Goal: Information Seeking & Learning: Learn about a topic

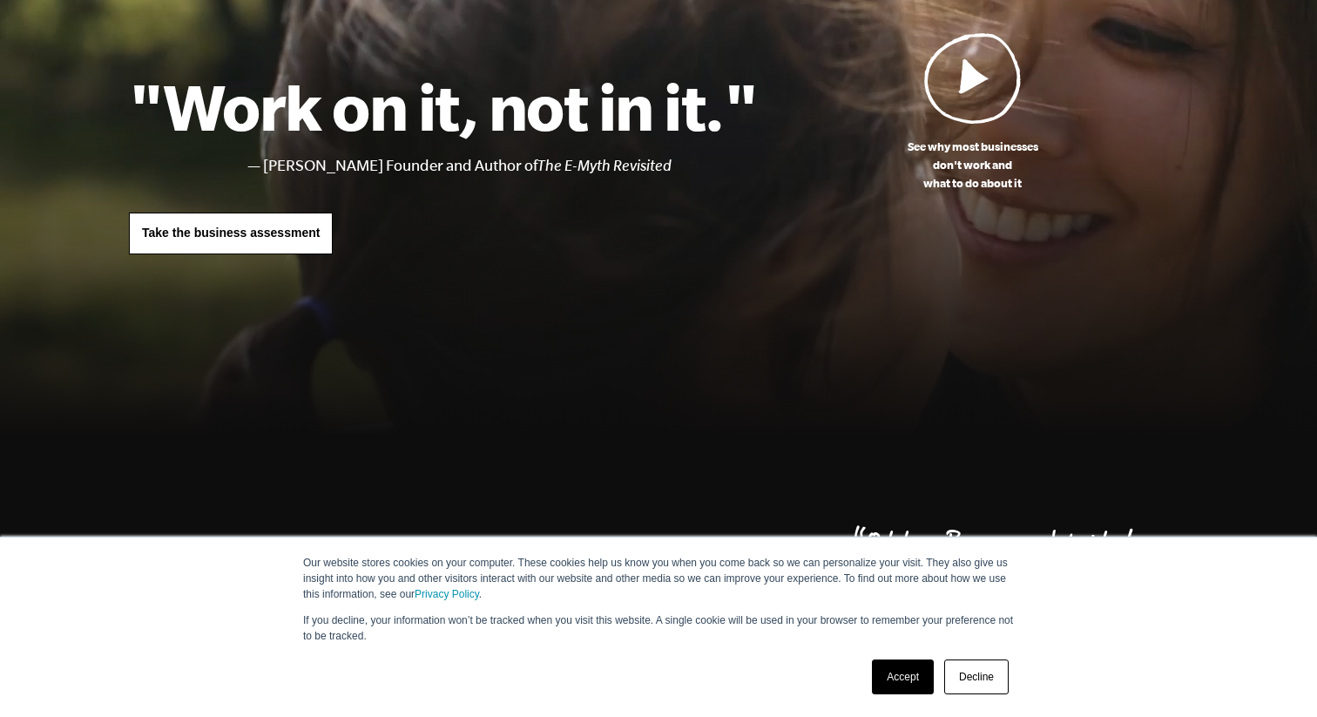
scroll to position [161, 0]
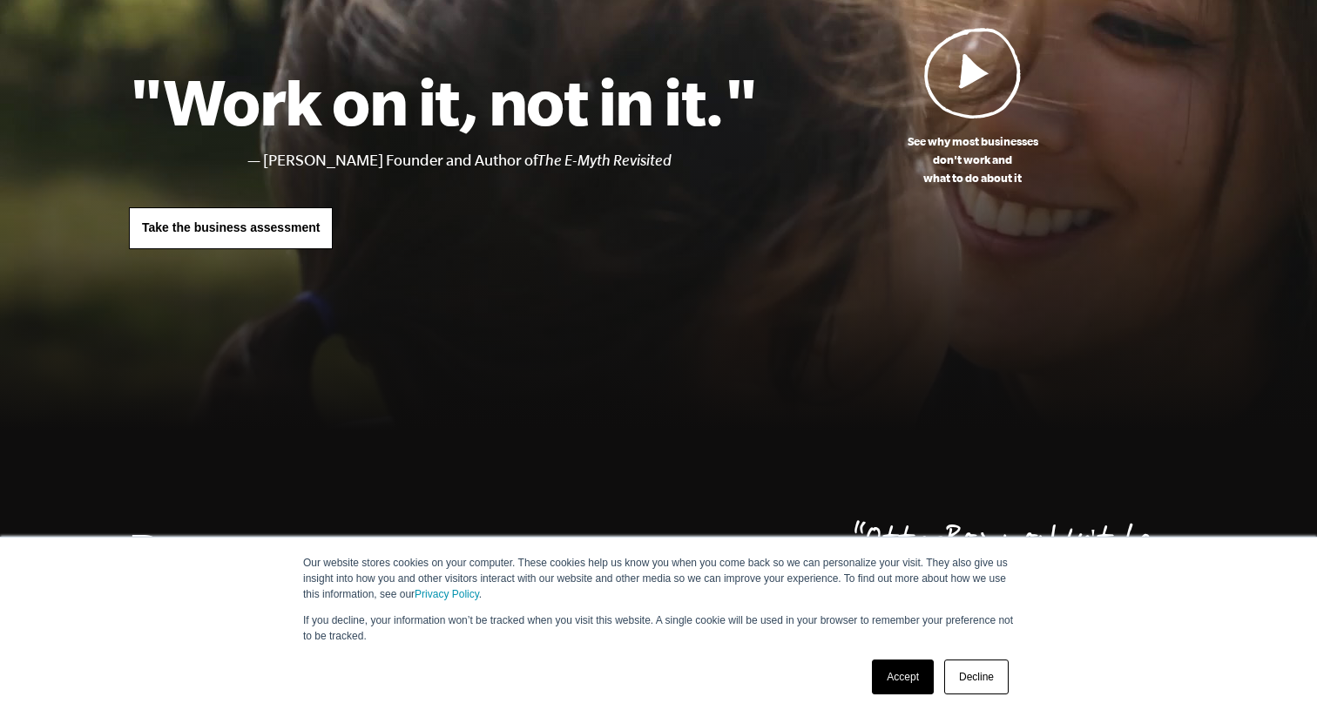
click at [908, 683] on link "Accept" at bounding box center [903, 676] width 62 height 35
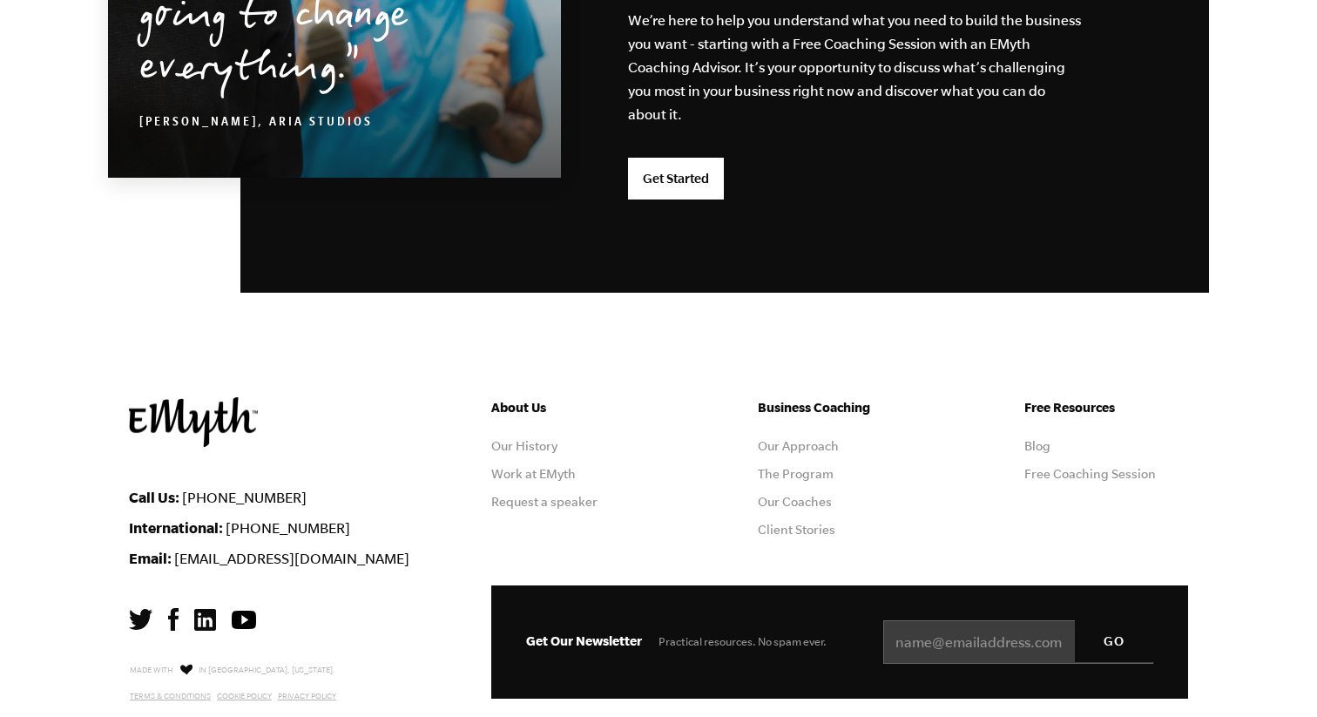
scroll to position [4571, 0]
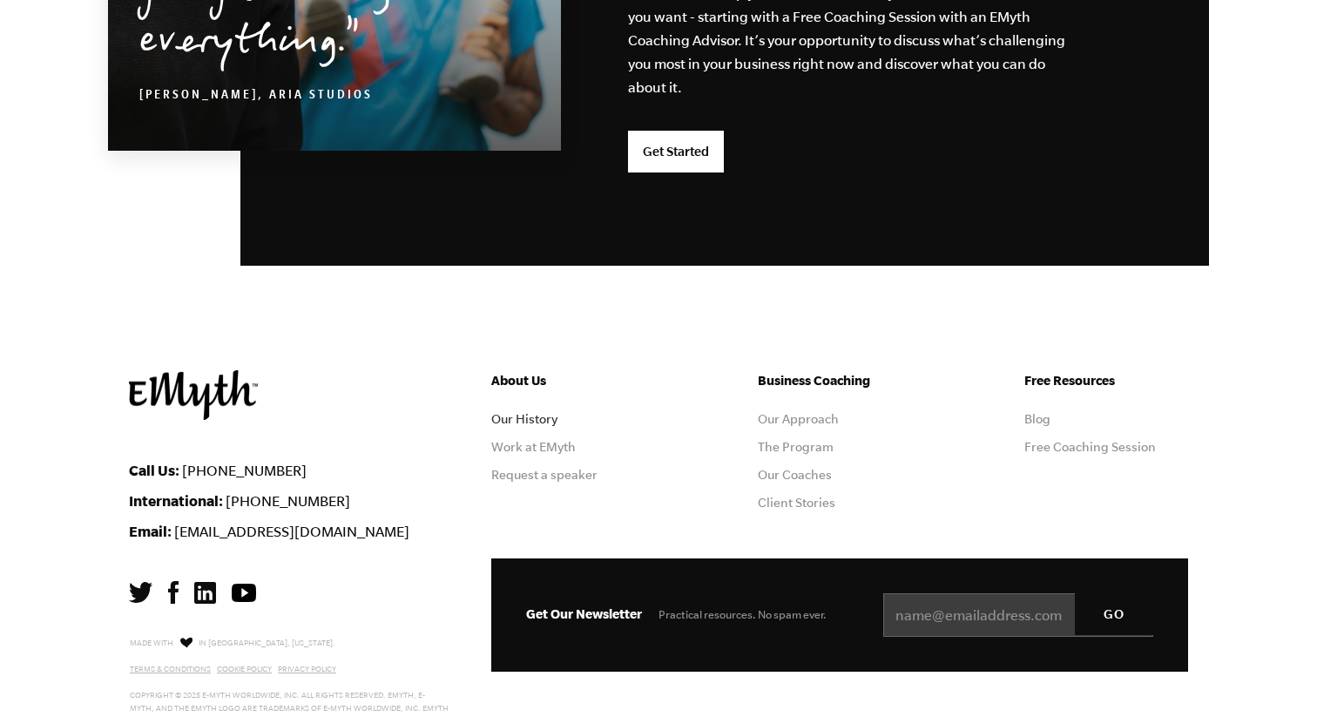
click at [527, 417] on link "Our History" at bounding box center [524, 419] width 66 height 14
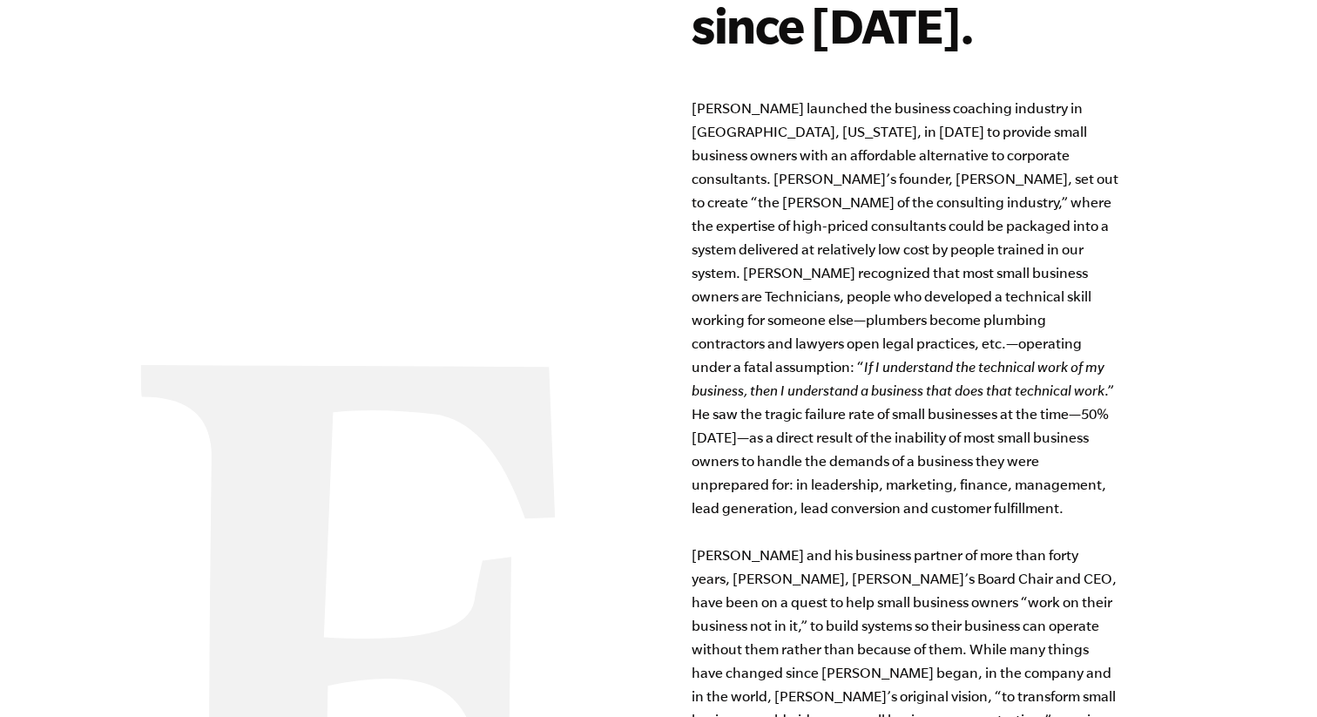
scroll to position [1313, 0]
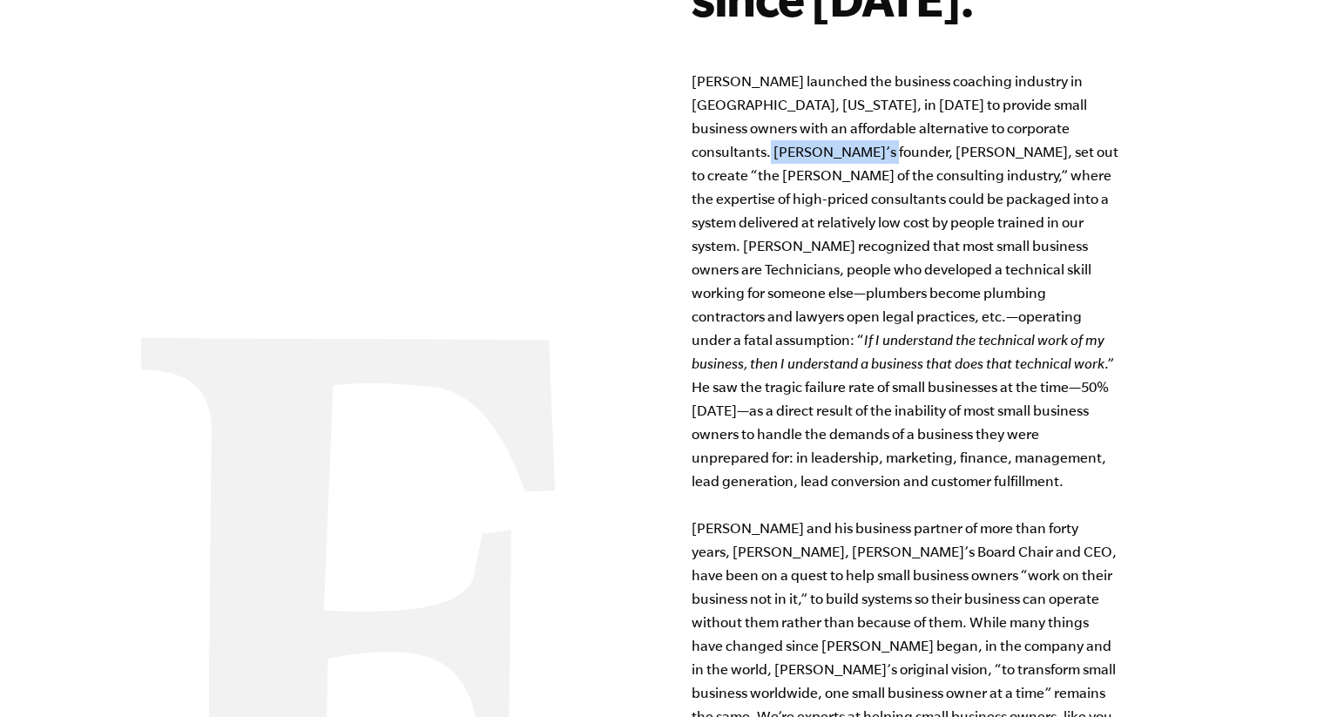
drag, startPoint x: 692, startPoint y: 153, endPoint x: 802, endPoint y: 146, distance: 110.0
click at [802, 146] on p "EMyth launched the business coaching industry in San Mateo, California, in 1977…" at bounding box center [904, 411] width 427 height 682
copy p "Michael E. Gerber"
